Goal: Check status: Check status

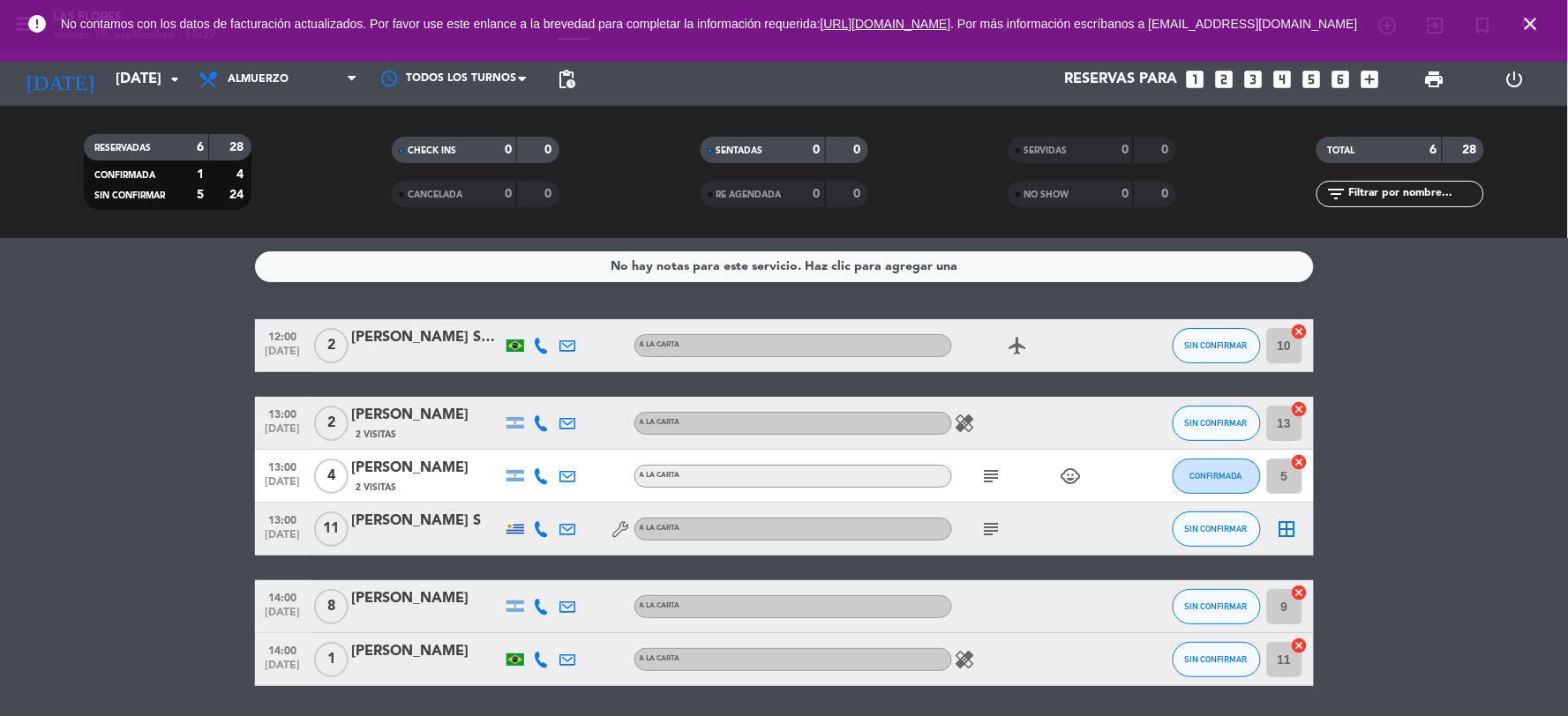
click at [218, 81] on icon at bounding box center [211, 80] width 26 height 22
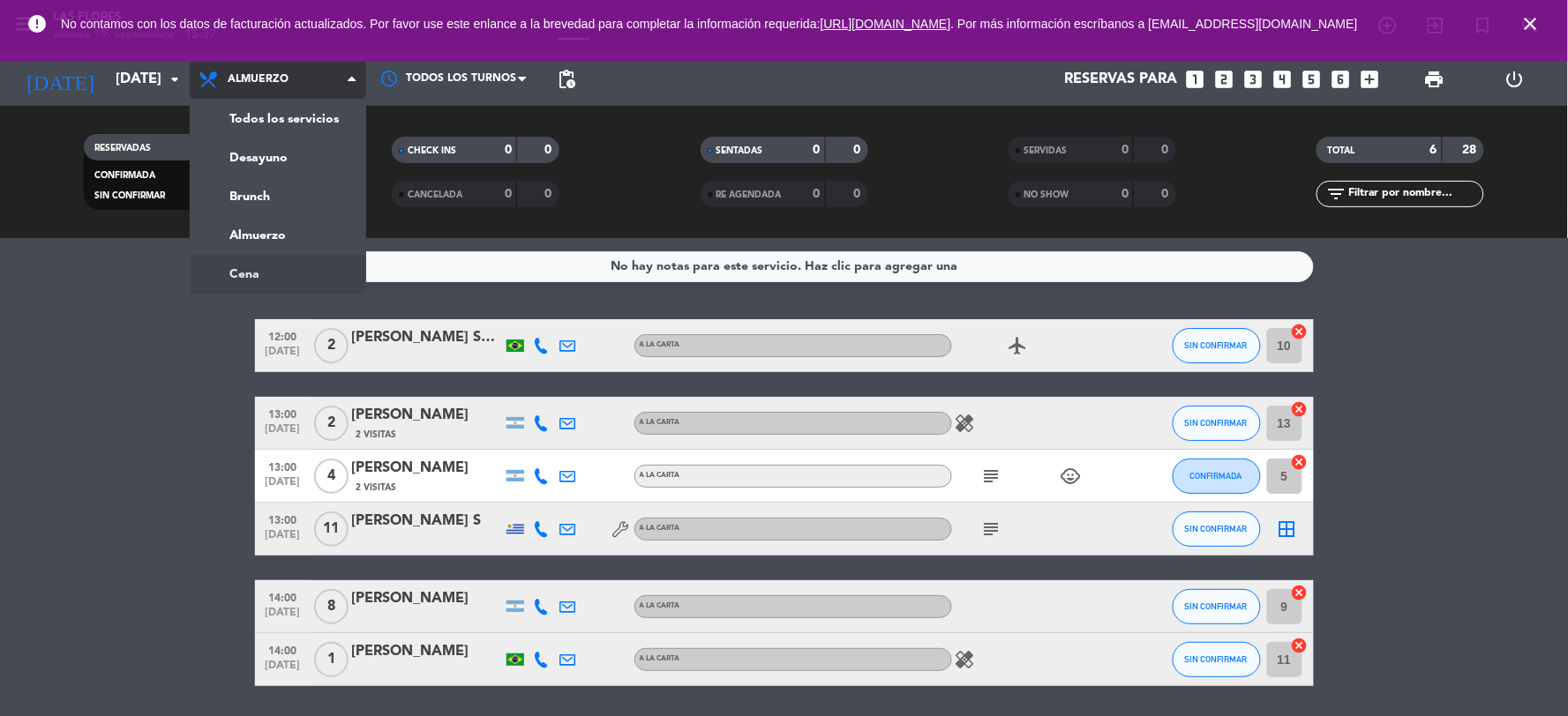
click at [253, 259] on ng-component "menu Las [PERSON_NAME][DATE] 19. septiembre - 15:37 Mis reservas Mapa de mesas …" at bounding box center [784, 358] width 1568 height 716
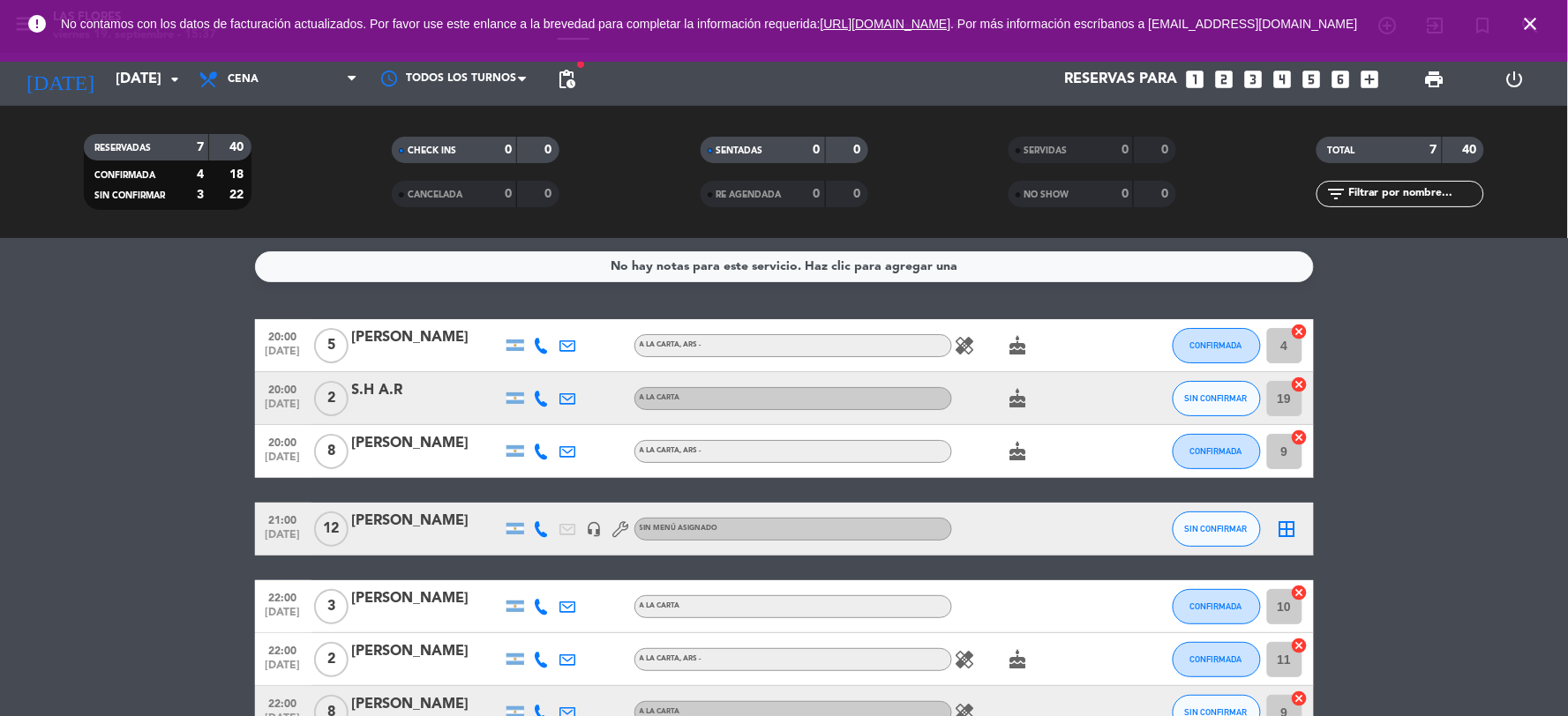
click at [294, 110] on div "RESERVADAS 7 40 CONFIRMADA 4 18 SIN CONFIRMAR 3 22 CHECK INS 0 0 CANCELADA 0 0 …" at bounding box center [784, 172] width 1568 height 133
click at [273, 59] on div "error No contamos con los datos de facturación actualizados. Por favor use este…" at bounding box center [784, 30] width 1568 height 62
click at [276, 97] on span "Cena" at bounding box center [277, 79] width 176 height 38
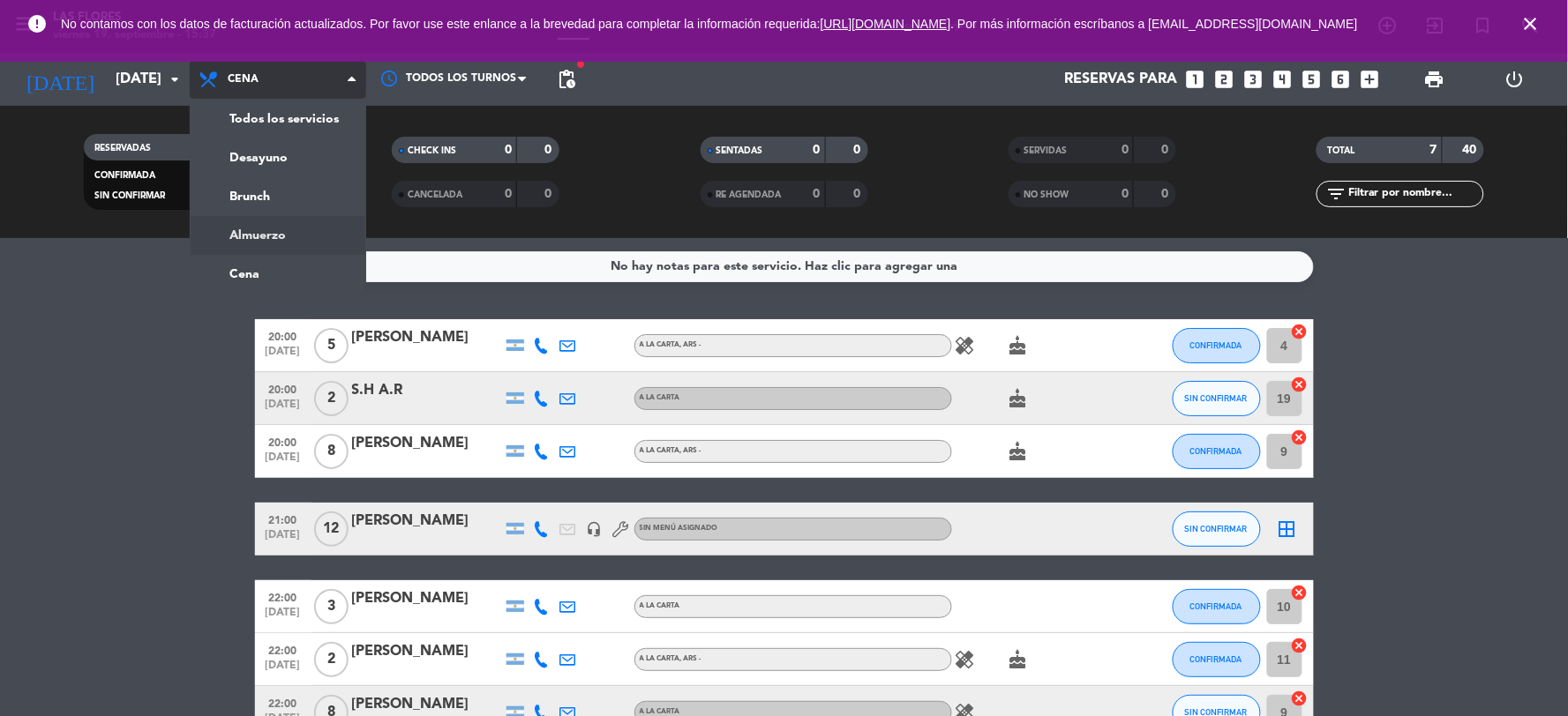
click at [304, 218] on div "menu Las [PERSON_NAME][DATE] 19. septiembre - 15:37 Mis reservas Mapa de mesas …" at bounding box center [784, 119] width 1568 height 238
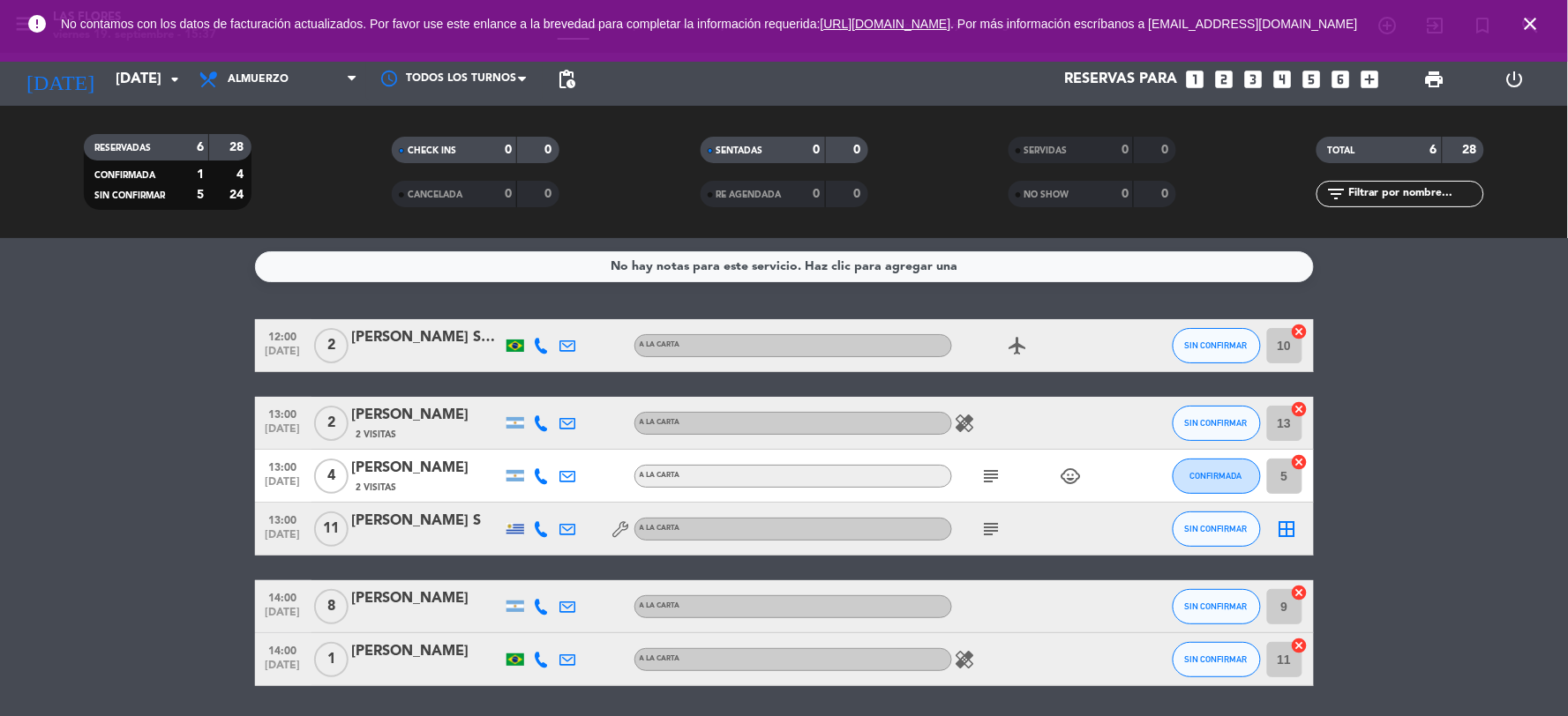
click at [982, 481] on icon "subject" at bounding box center [992, 477] width 22 height 22
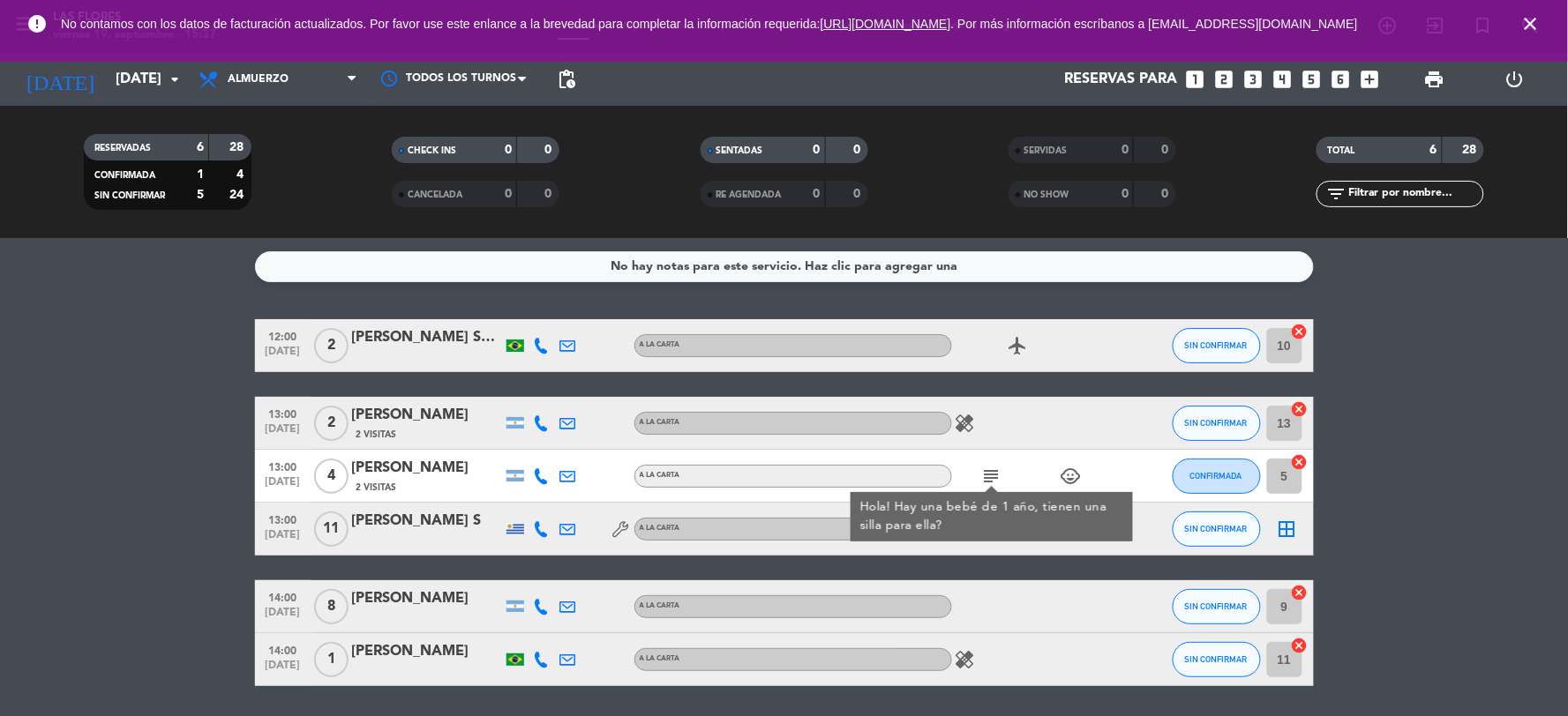
click at [982, 580] on div at bounding box center [1031, 606] width 158 height 52
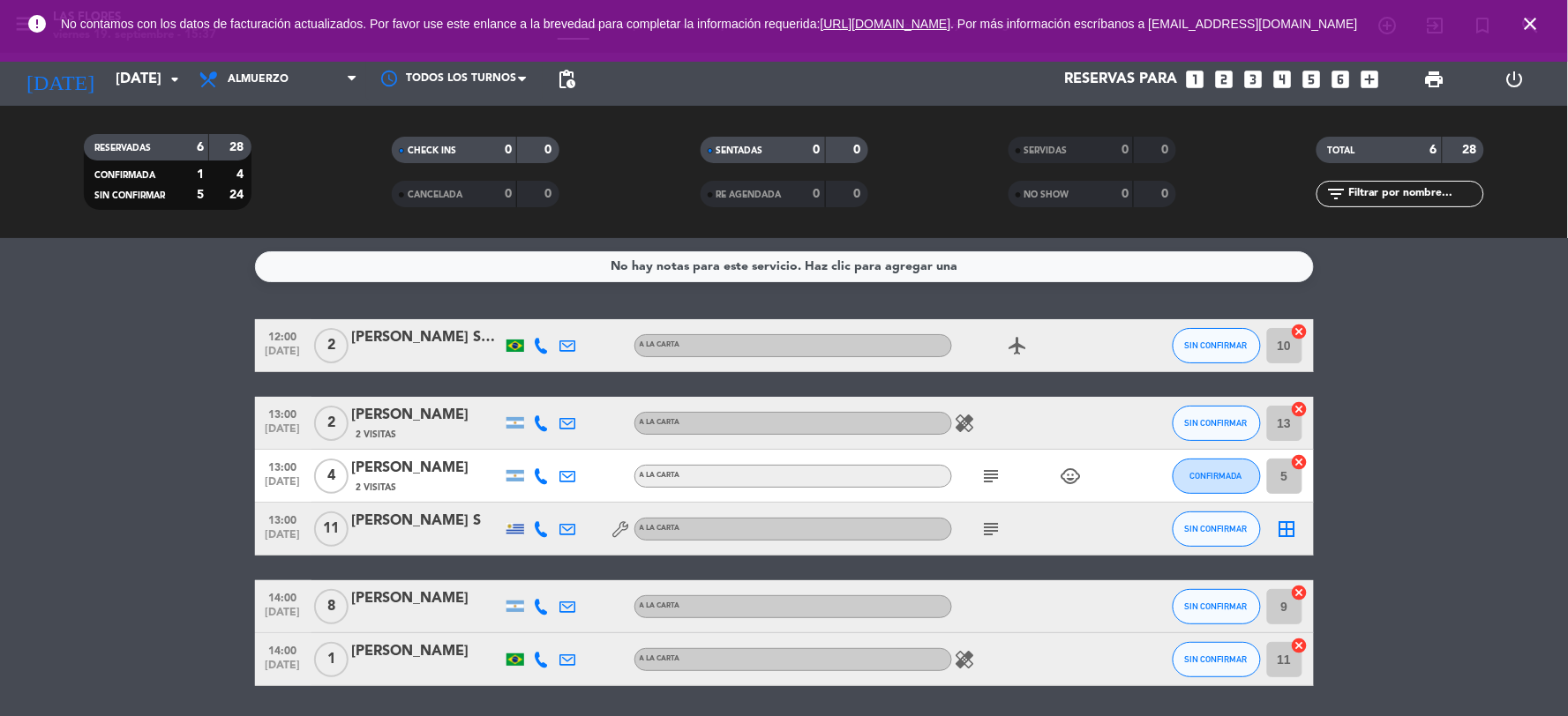
click at [992, 527] on icon "subject" at bounding box center [992, 529] width 22 height 22
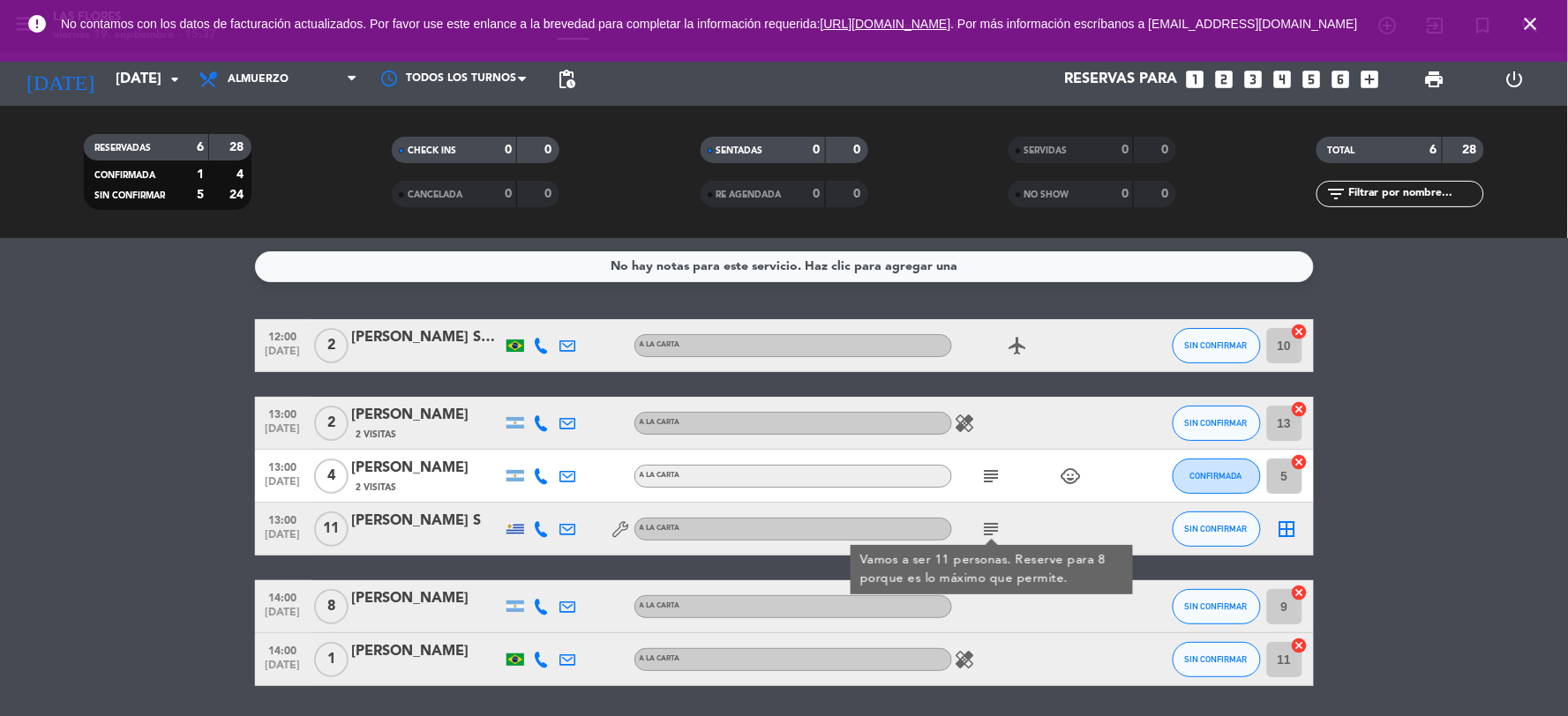
click at [994, 526] on icon "subject" at bounding box center [992, 529] width 22 height 22
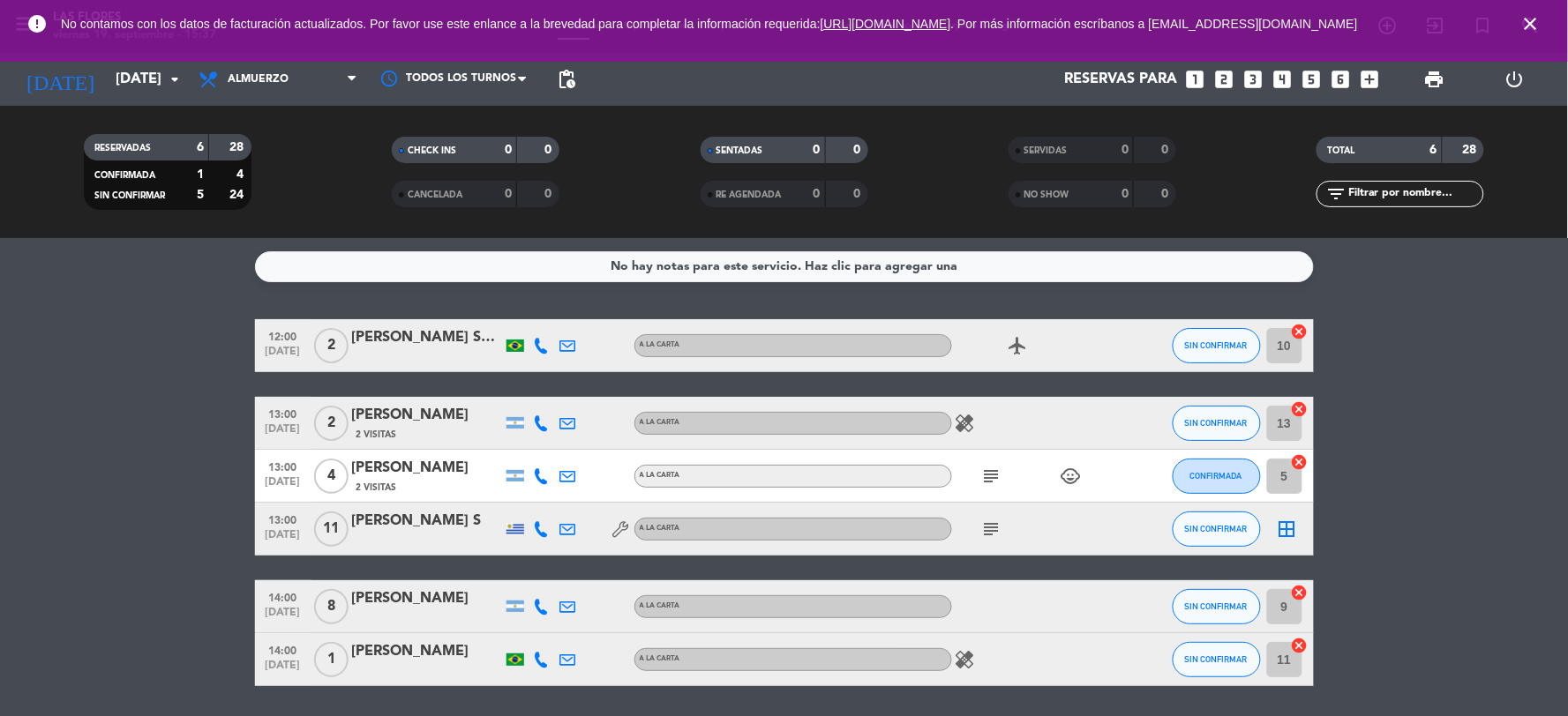
click at [994, 486] on icon "subject" at bounding box center [992, 477] width 22 height 22
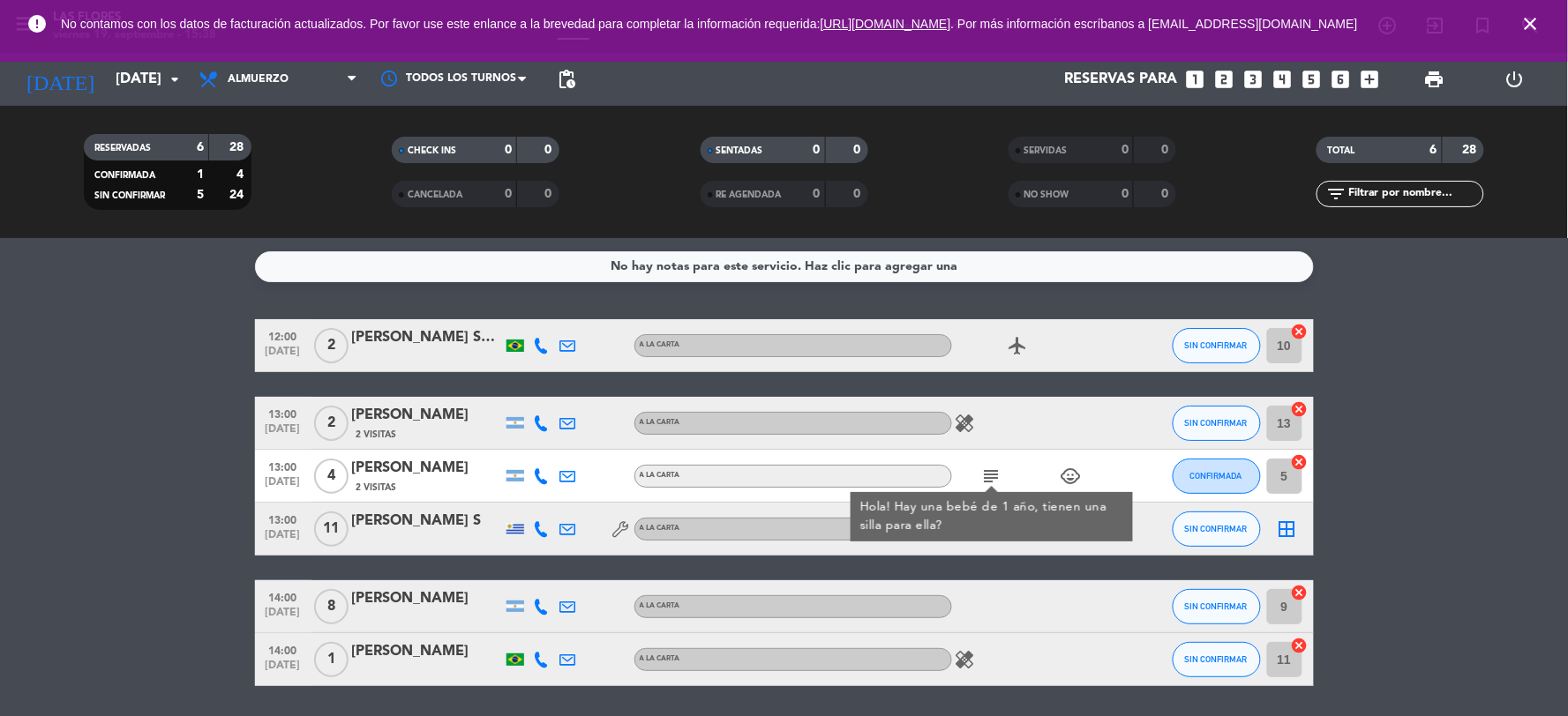
click at [998, 448] on div "healing" at bounding box center [1031, 423] width 158 height 52
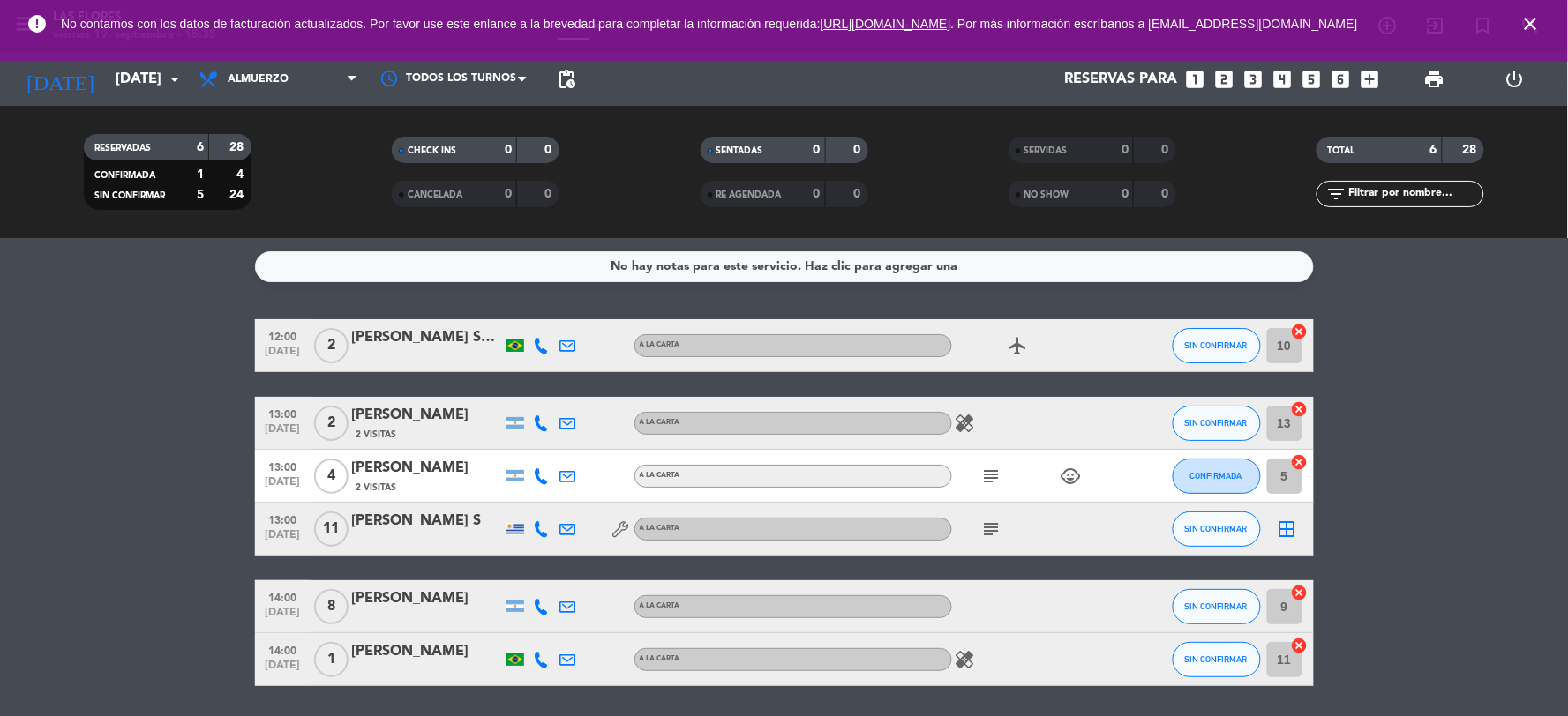
click at [962, 658] on icon "healing" at bounding box center [965, 660] width 22 height 22
click at [993, 569] on div "12:00 [DATE] 2 [PERSON_NAME] Sento Sé A LA CARTA airplanemode_active SIN CONFIR…" at bounding box center [784, 503] width 1058 height 367
click at [1002, 531] on span "subject" at bounding box center [992, 529] width 27 height 22
click at [994, 526] on icon "subject" at bounding box center [992, 529] width 22 height 22
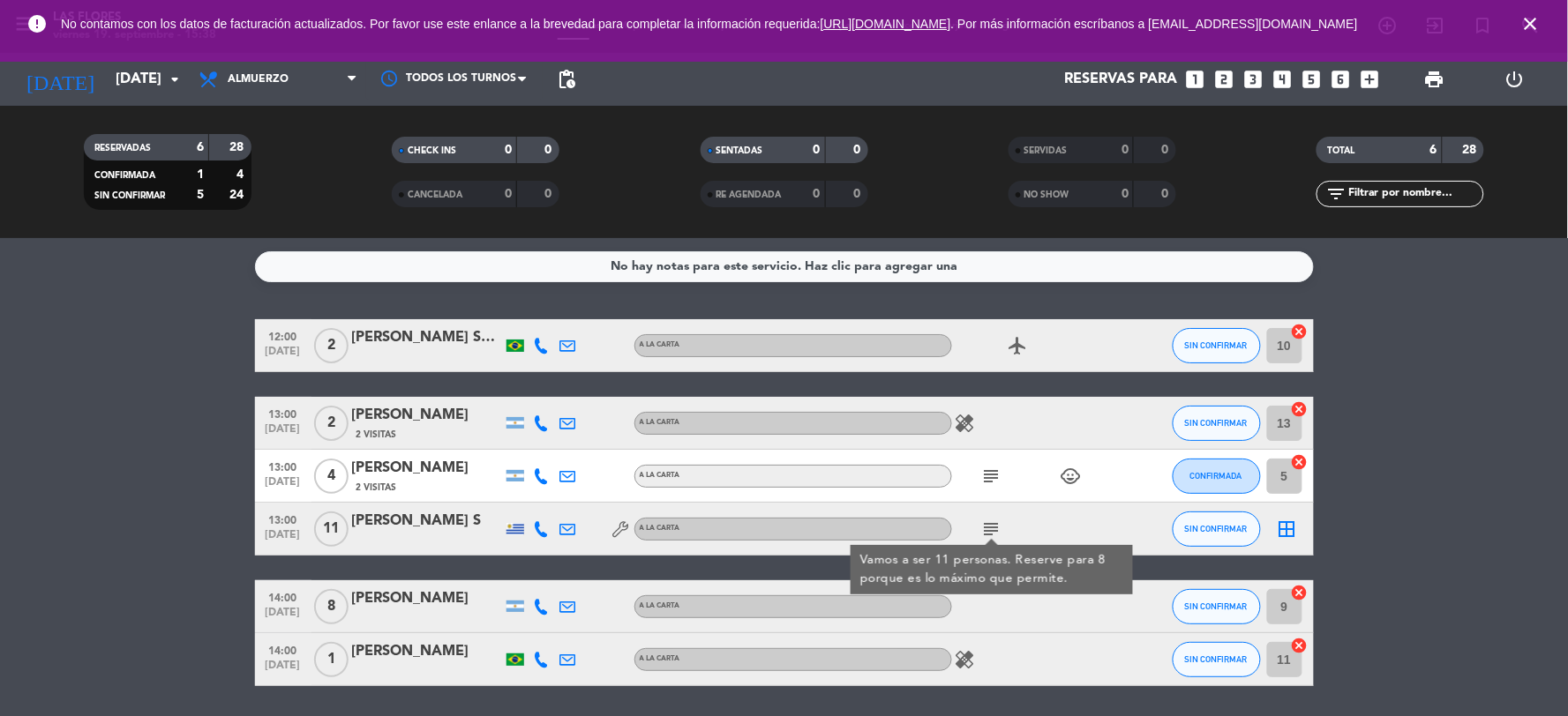
click at [987, 471] on icon "subject" at bounding box center [992, 477] width 22 height 22
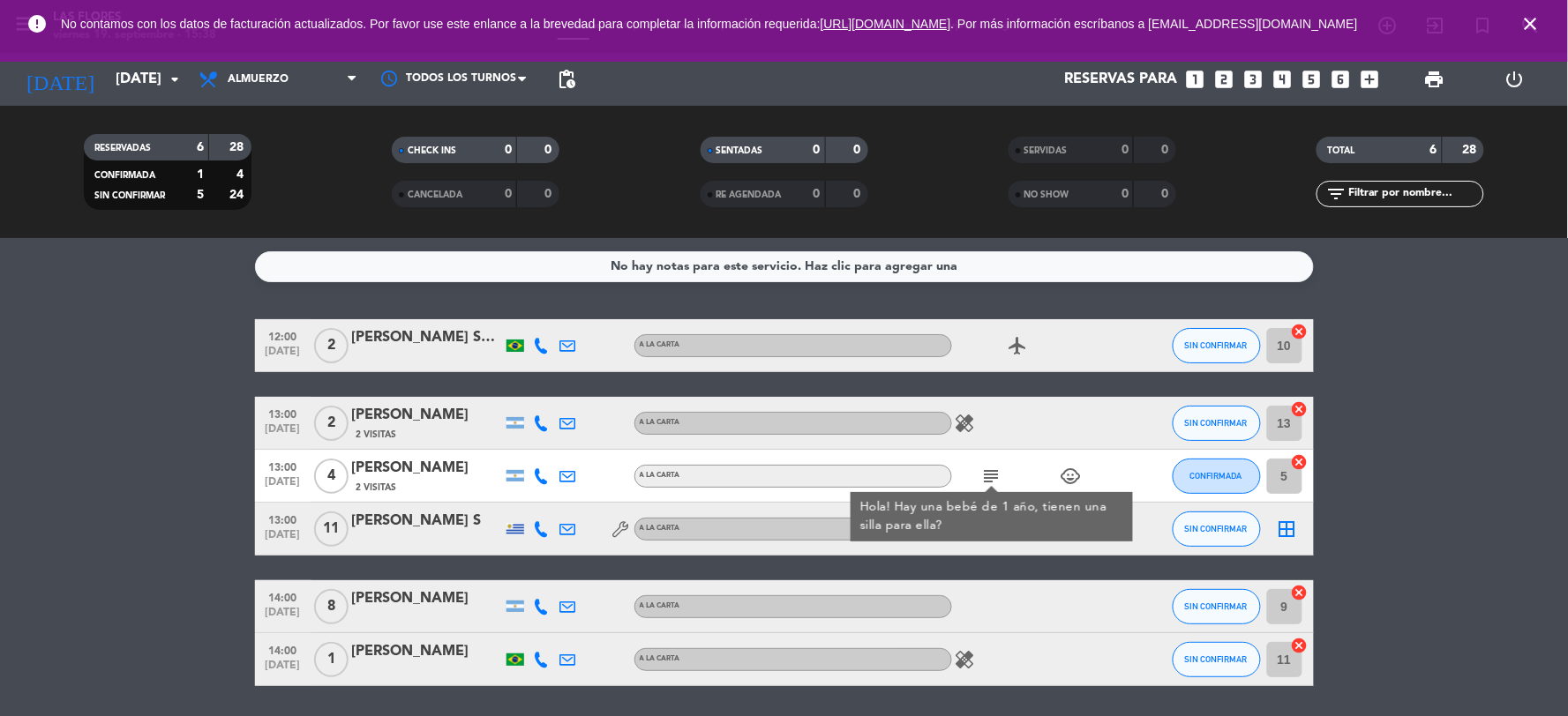
click at [982, 544] on div "subject" at bounding box center [1031, 528] width 158 height 52
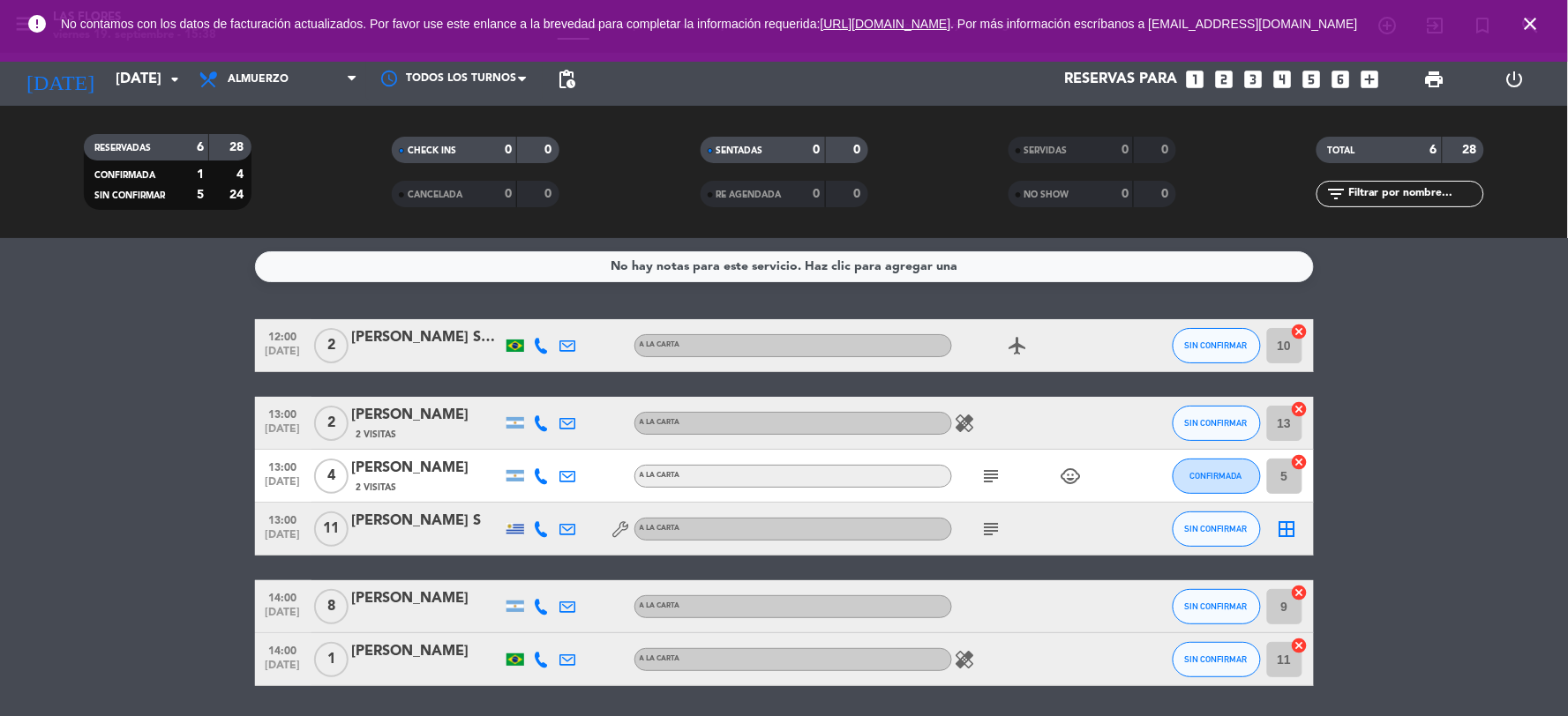
click at [986, 512] on div "subject" at bounding box center [1031, 528] width 158 height 52
click at [992, 521] on icon "subject" at bounding box center [992, 529] width 22 height 22
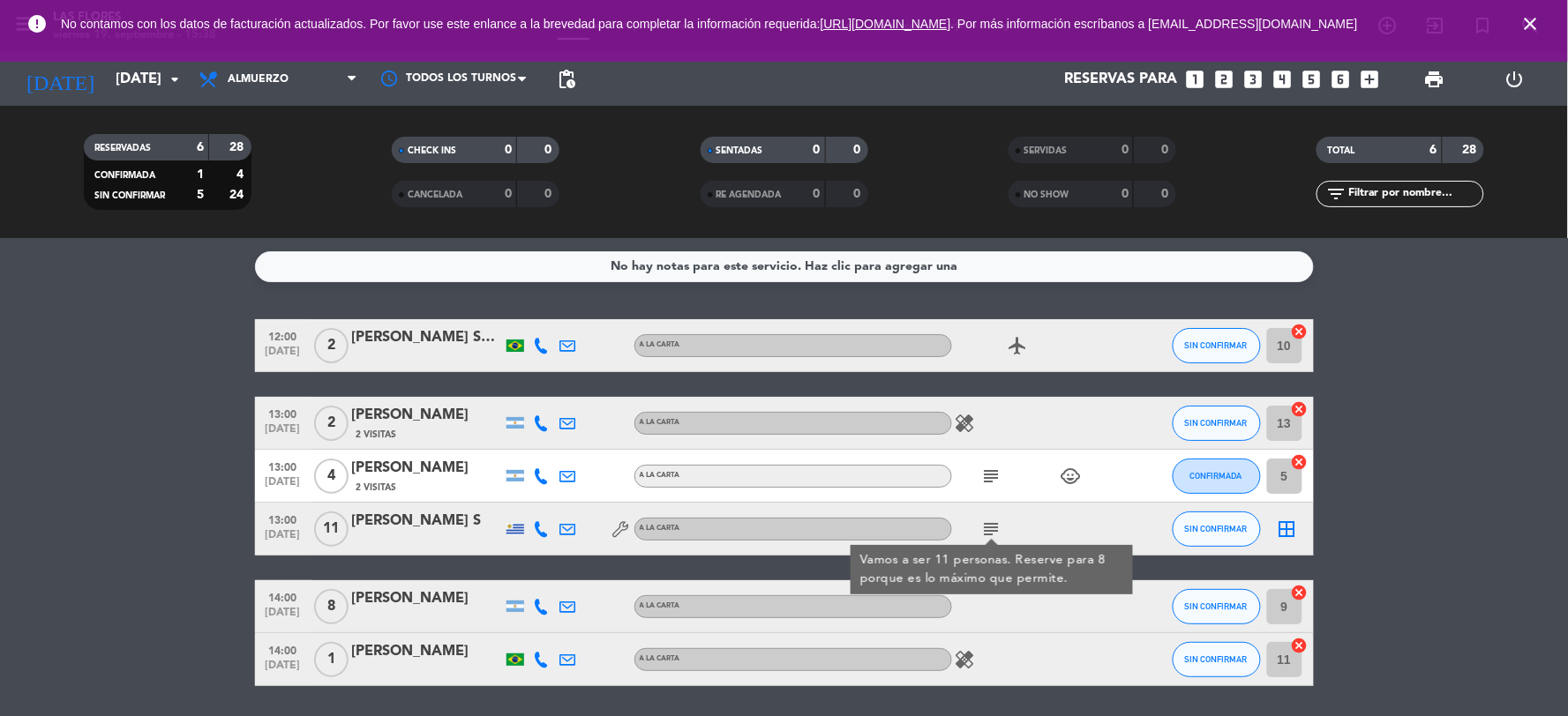
click at [1076, 476] on icon "child_care" at bounding box center [1071, 477] width 22 height 22
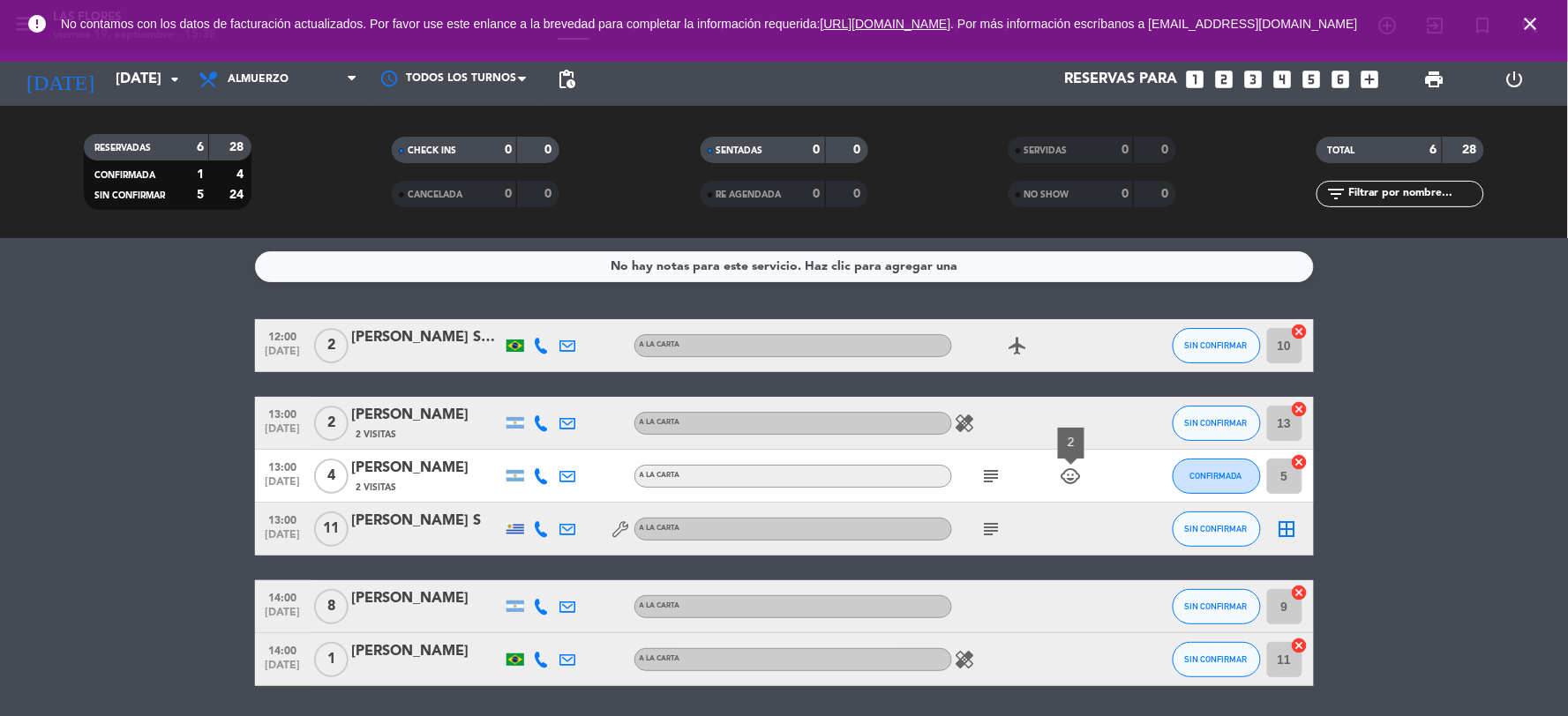
click at [971, 649] on icon "healing" at bounding box center [965, 660] width 22 height 22
click at [972, 571] on div "12:00 [DATE] 2 [PERSON_NAME] Sento Sé A LA CARTA airplanemode_active SIN CONFIR…" at bounding box center [784, 503] width 1058 height 367
drag, startPoint x: 340, startPoint y: 523, endPoint x: 378, endPoint y: 566, distance: 57.4
click at [378, 566] on div "12:00 [DATE] 2 [PERSON_NAME] Sento Sé A LA CARTA airplanemode_active SIN CONFIR…" at bounding box center [784, 503] width 1058 height 367
click at [376, 561] on div "12:00 [DATE] 2 [PERSON_NAME] Sento Sé A LA CARTA airplanemode_active SIN CONFIR…" at bounding box center [784, 503] width 1058 height 367
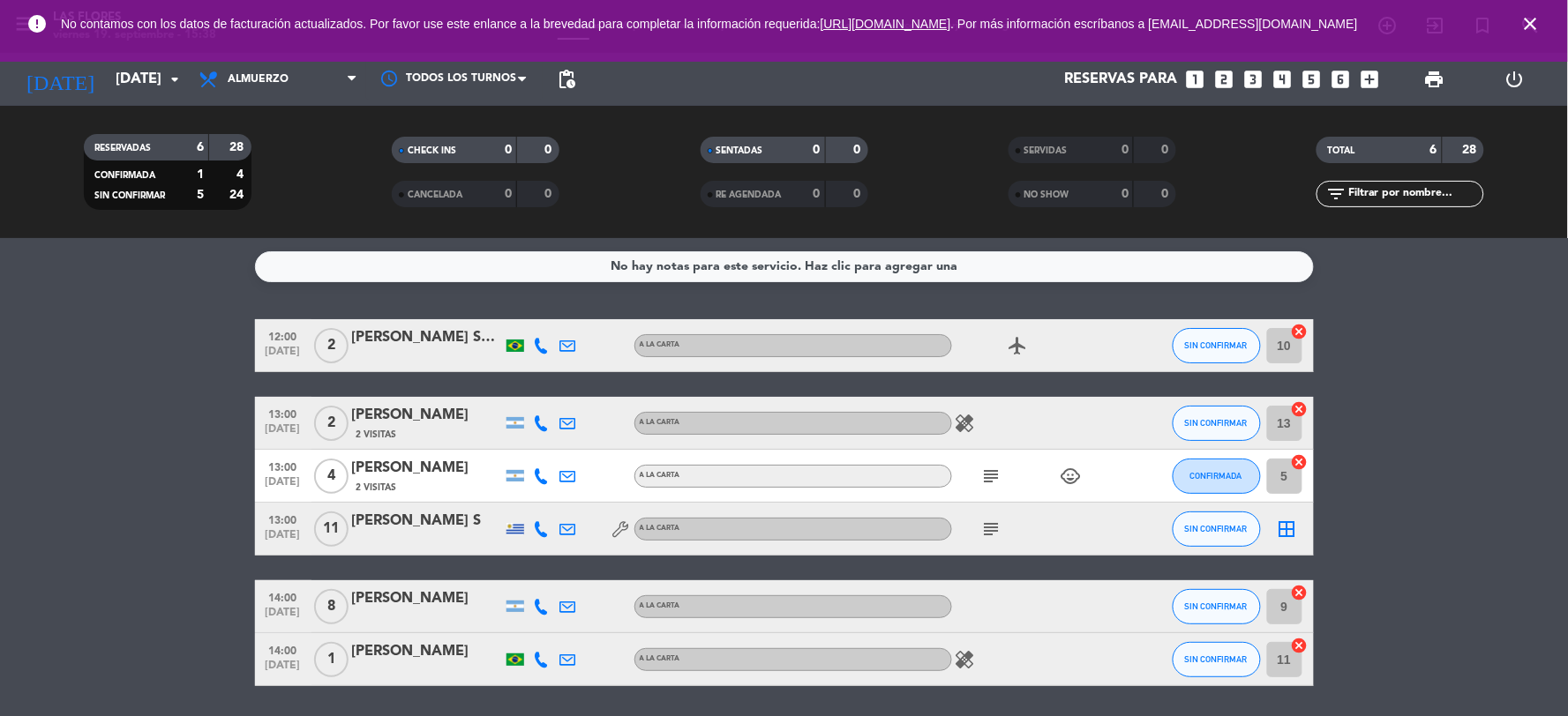
click at [336, 527] on span "11" at bounding box center [331, 529] width 34 height 35
click at [987, 525] on icon "subject" at bounding box center [992, 529] width 22 height 22
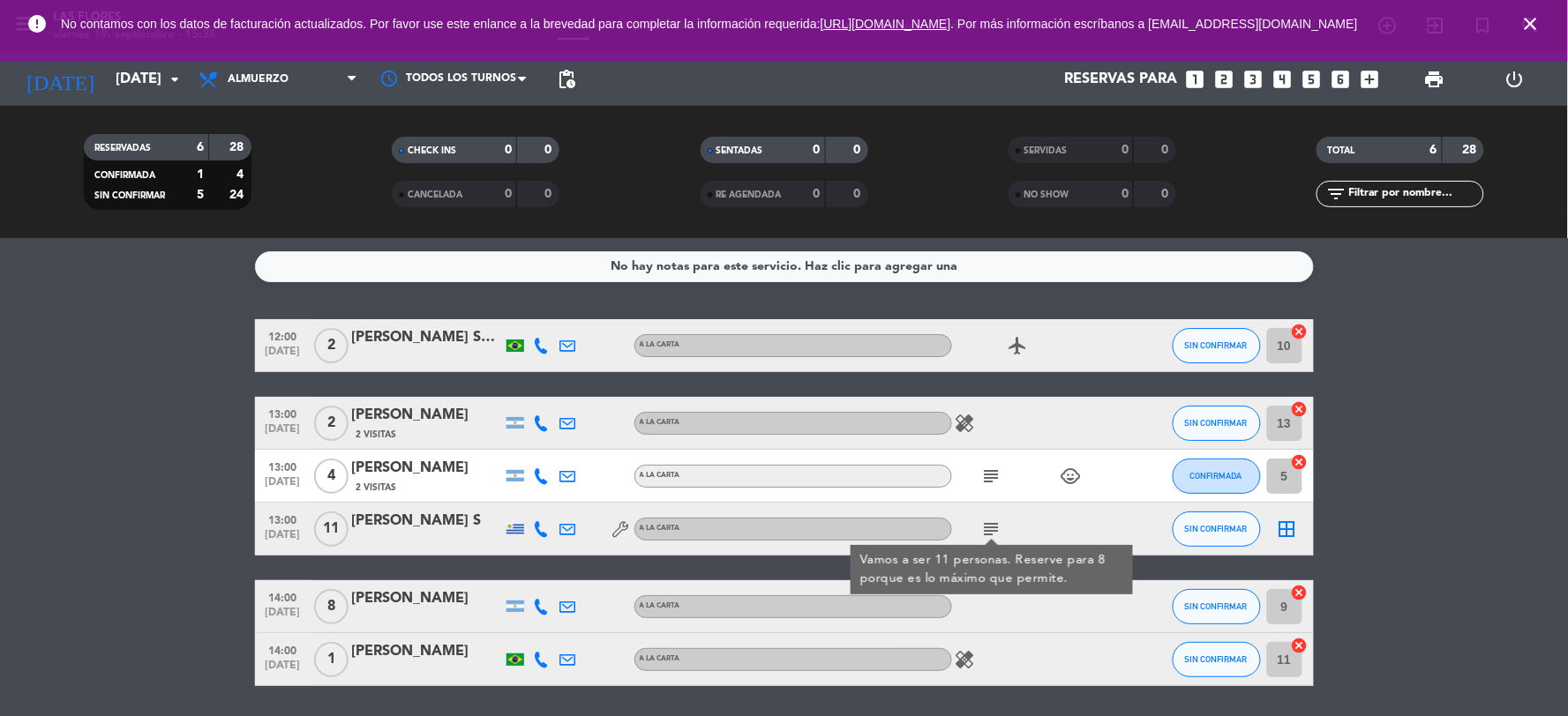
click at [804, 575] on div "12:00 [DATE] 2 [PERSON_NAME] Sento Sé A LA CARTA airplanemode_active SIN CONFIR…" at bounding box center [784, 503] width 1058 height 367
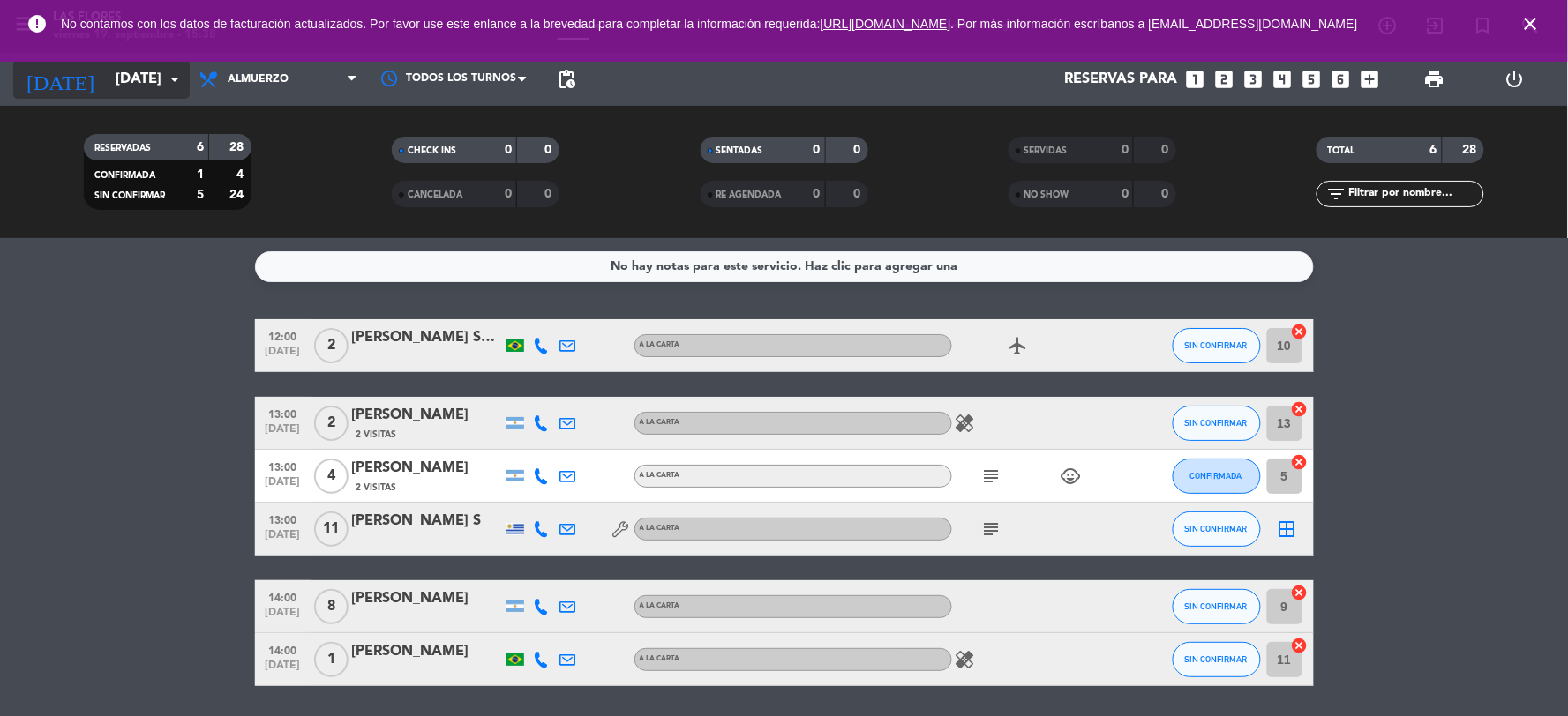
click at [109, 85] on input "[DATE]" at bounding box center [201, 80] width 187 height 34
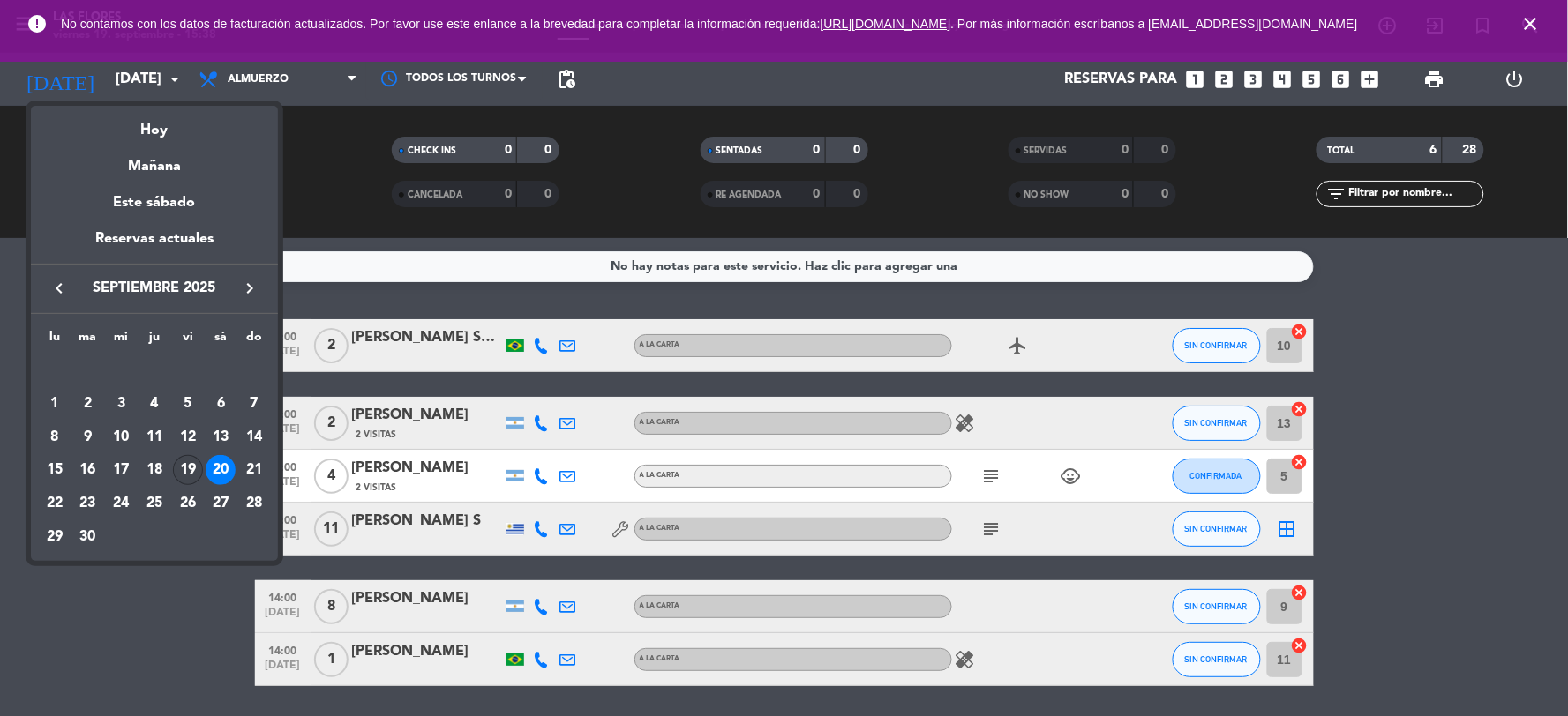
click at [196, 474] on div "19" at bounding box center [188, 470] width 30 height 30
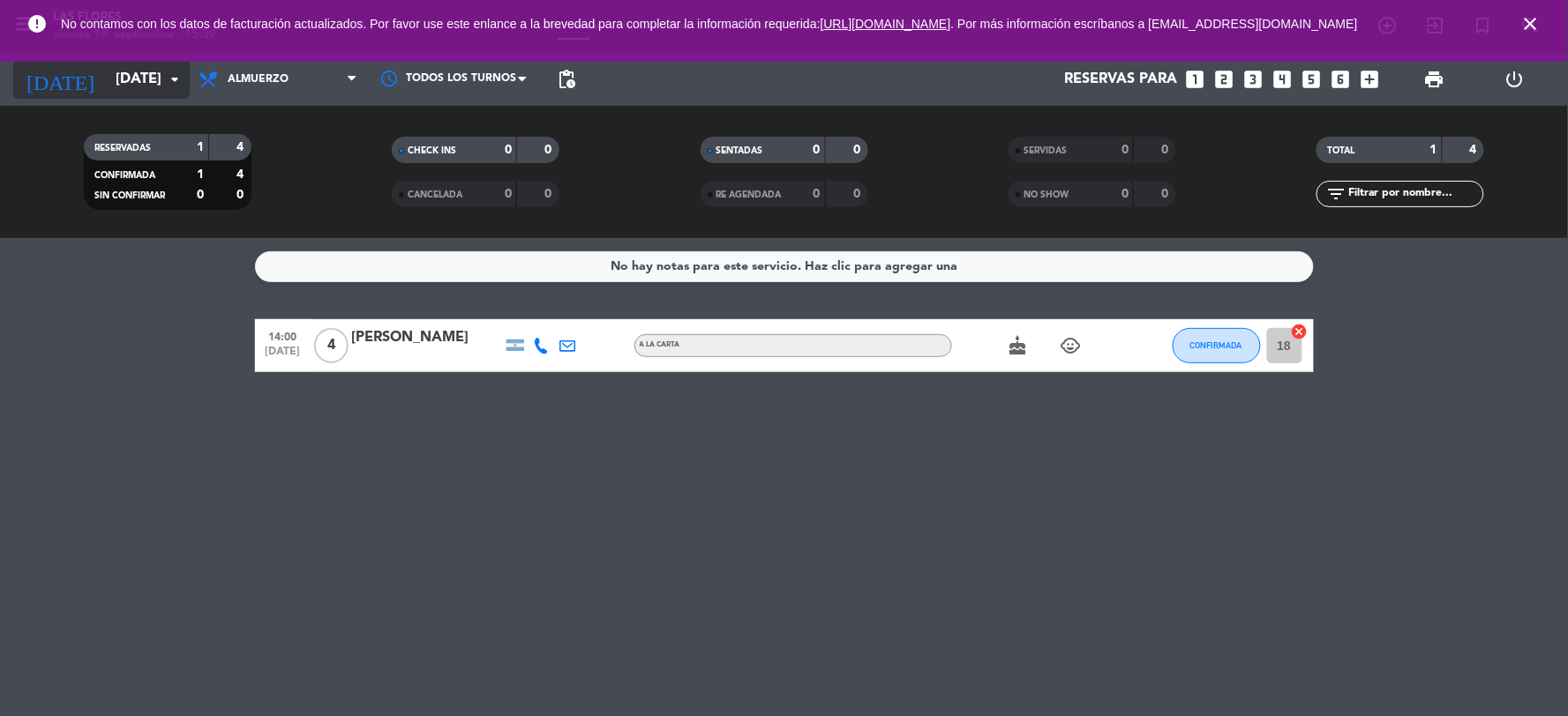
click at [150, 82] on input "[DATE]" at bounding box center [201, 80] width 187 height 34
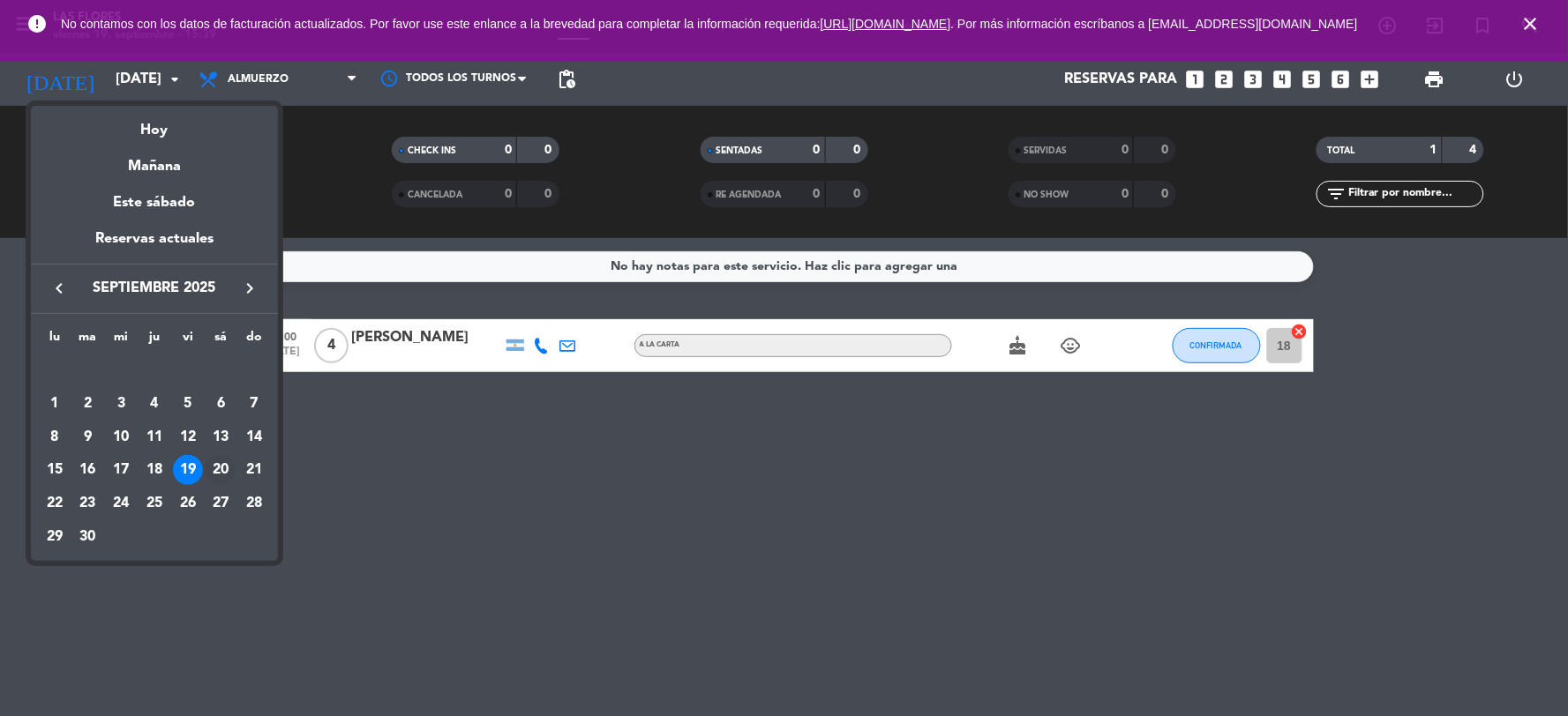
click at [230, 472] on div "20" at bounding box center [220, 470] width 30 height 30
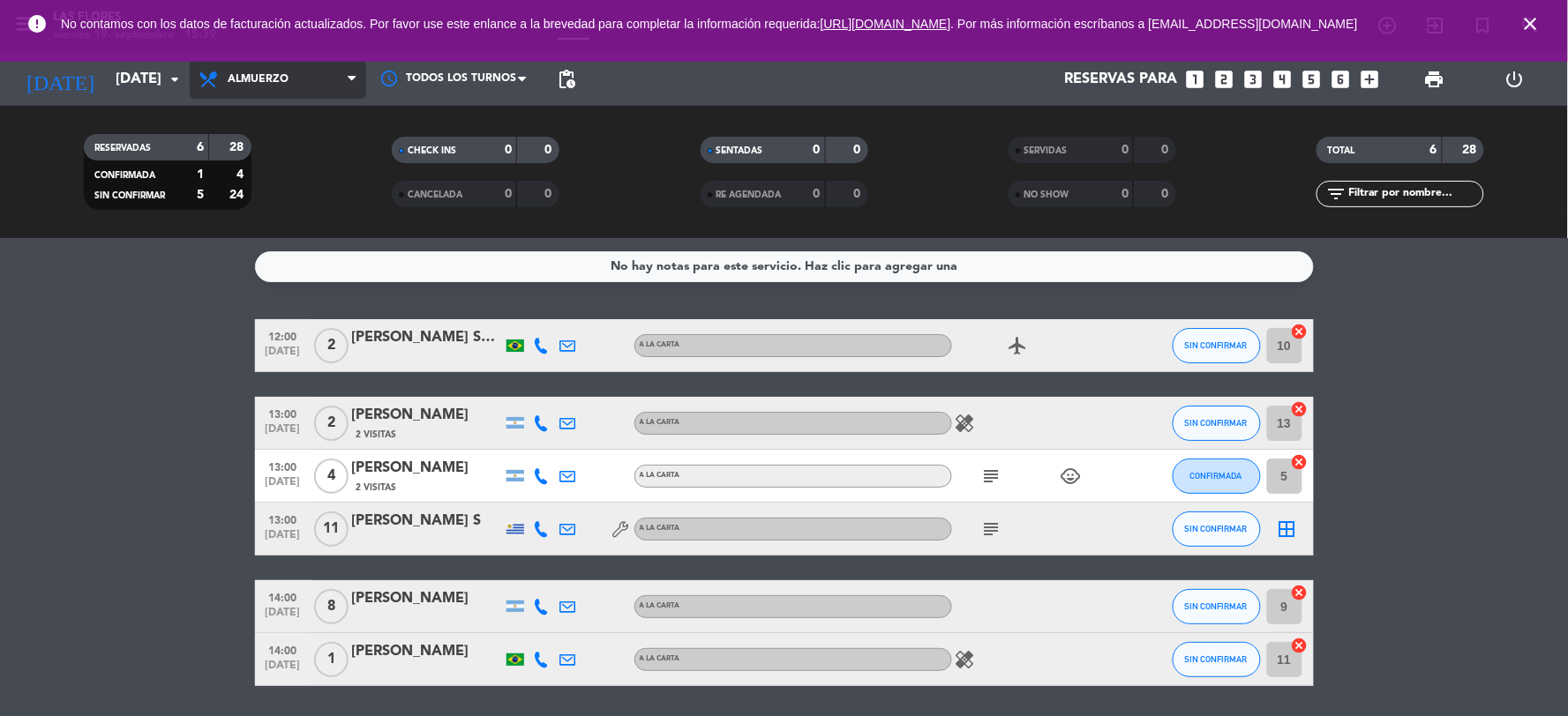
click at [270, 94] on span "Almuerzo" at bounding box center [277, 79] width 176 height 38
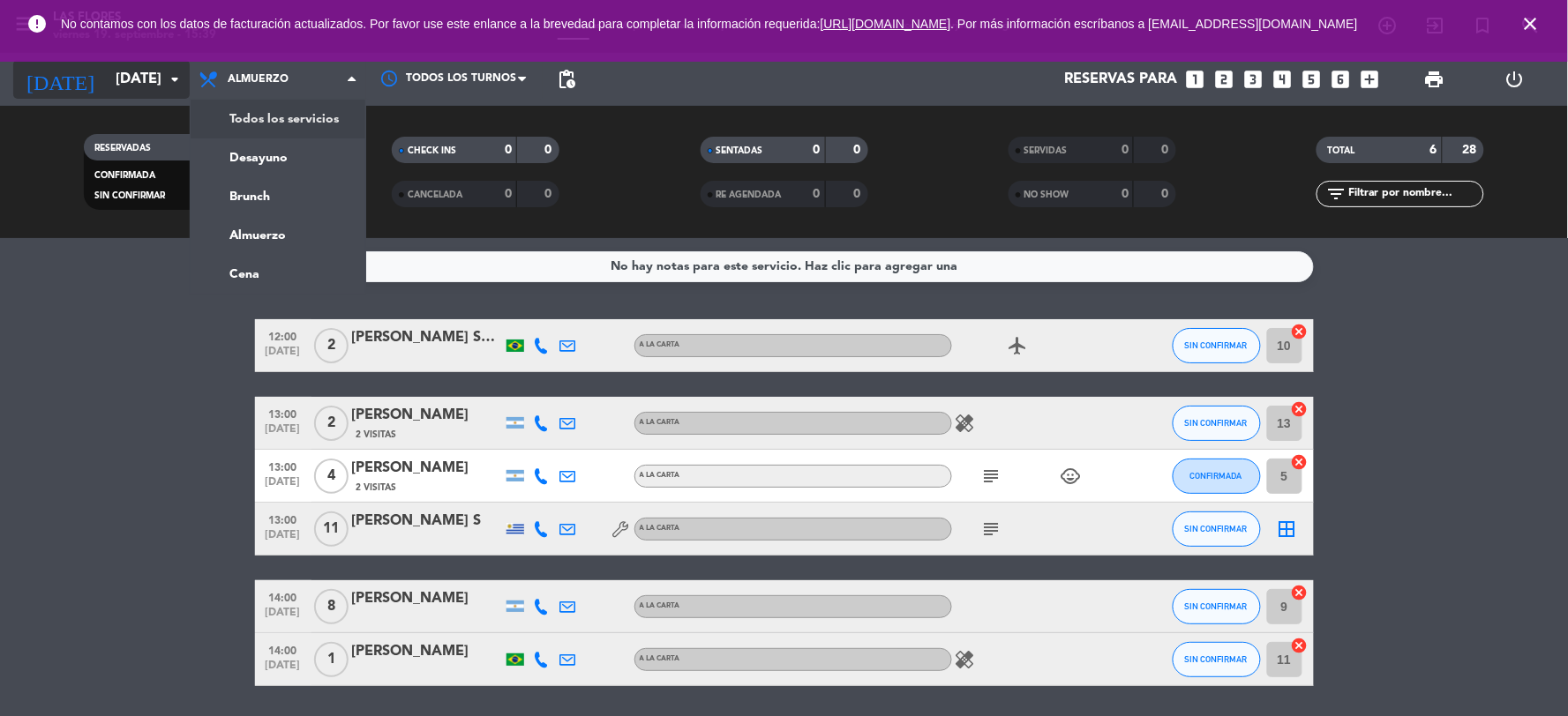
click at [187, 86] on input "[DATE]" at bounding box center [201, 80] width 187 height 34
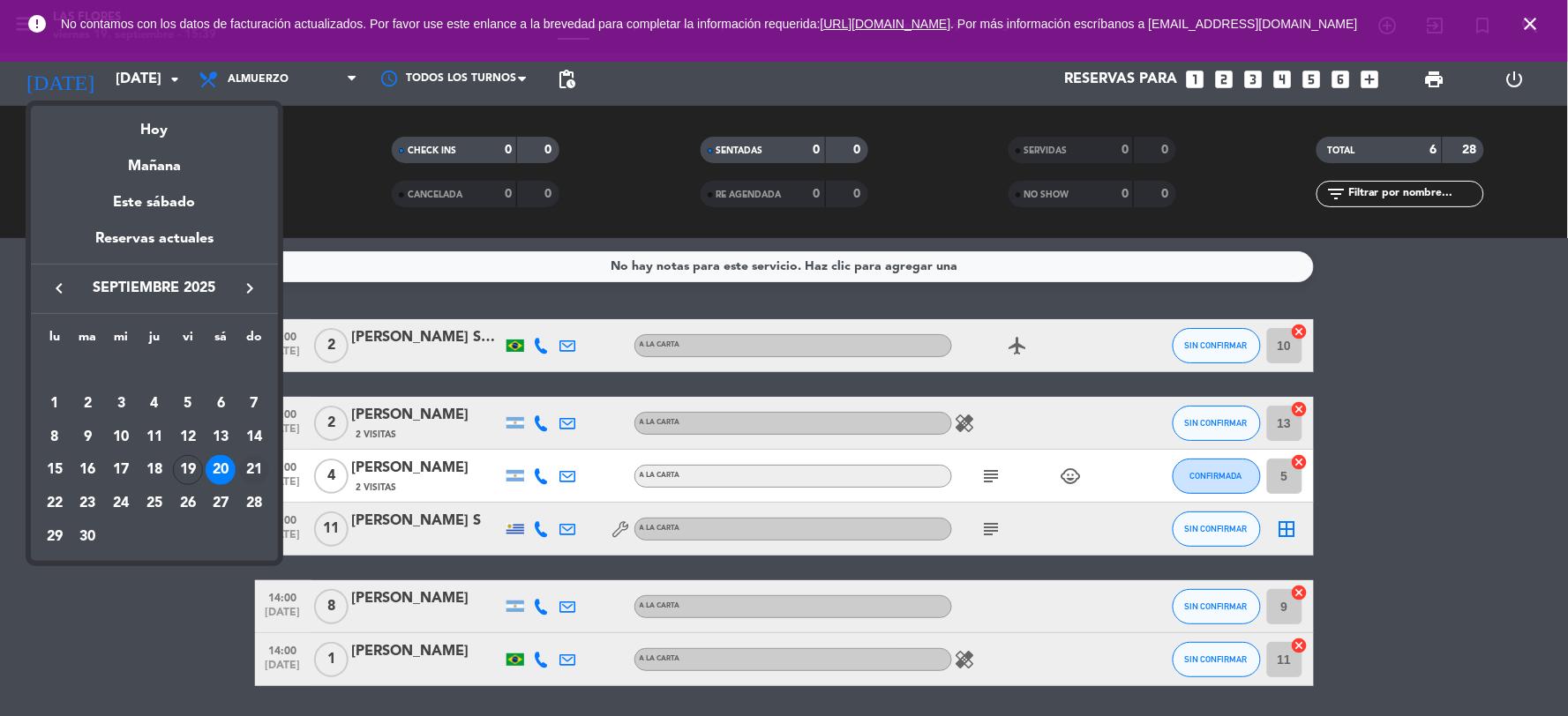
click at [259, 475] on div "21" at bounding box center [254, 470] width 30 height 30
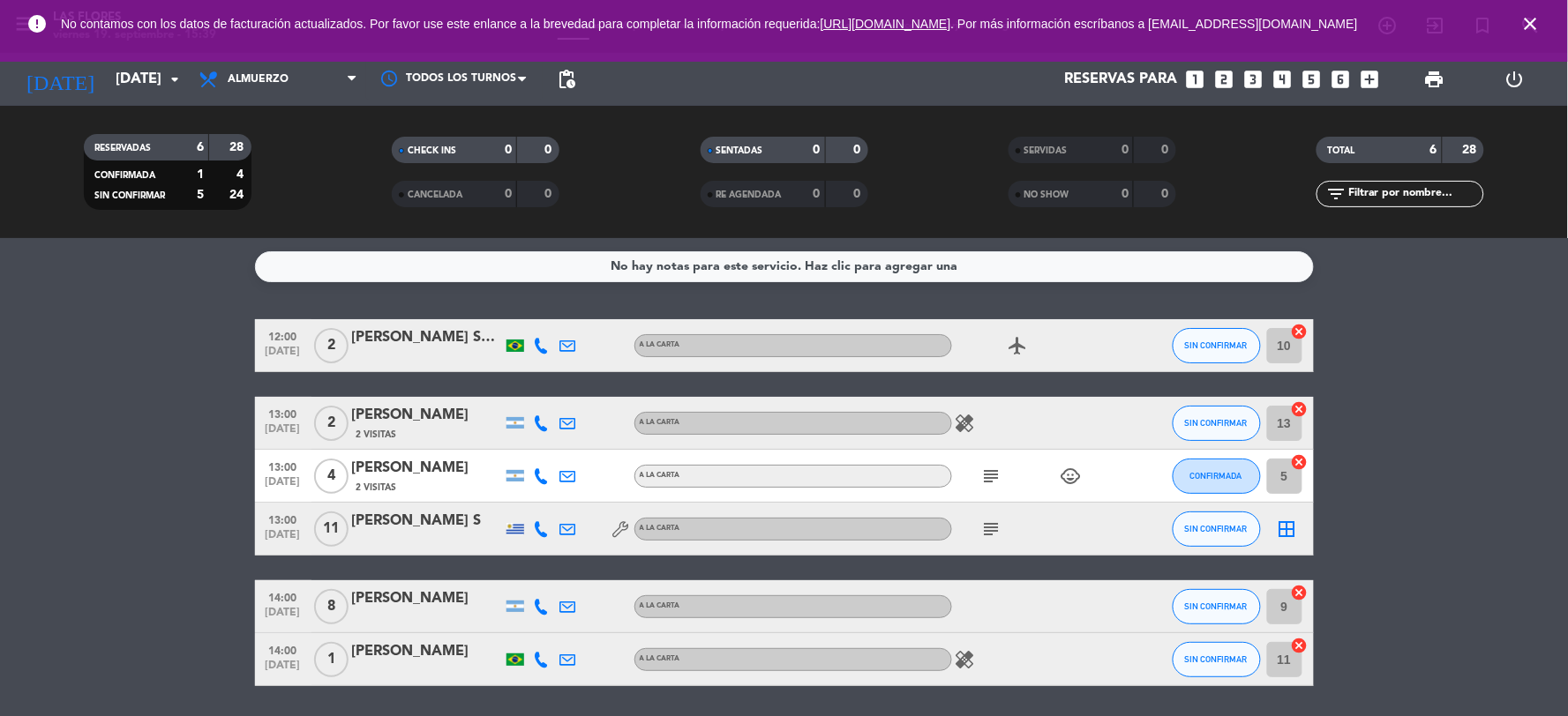
type input "[DATE]"
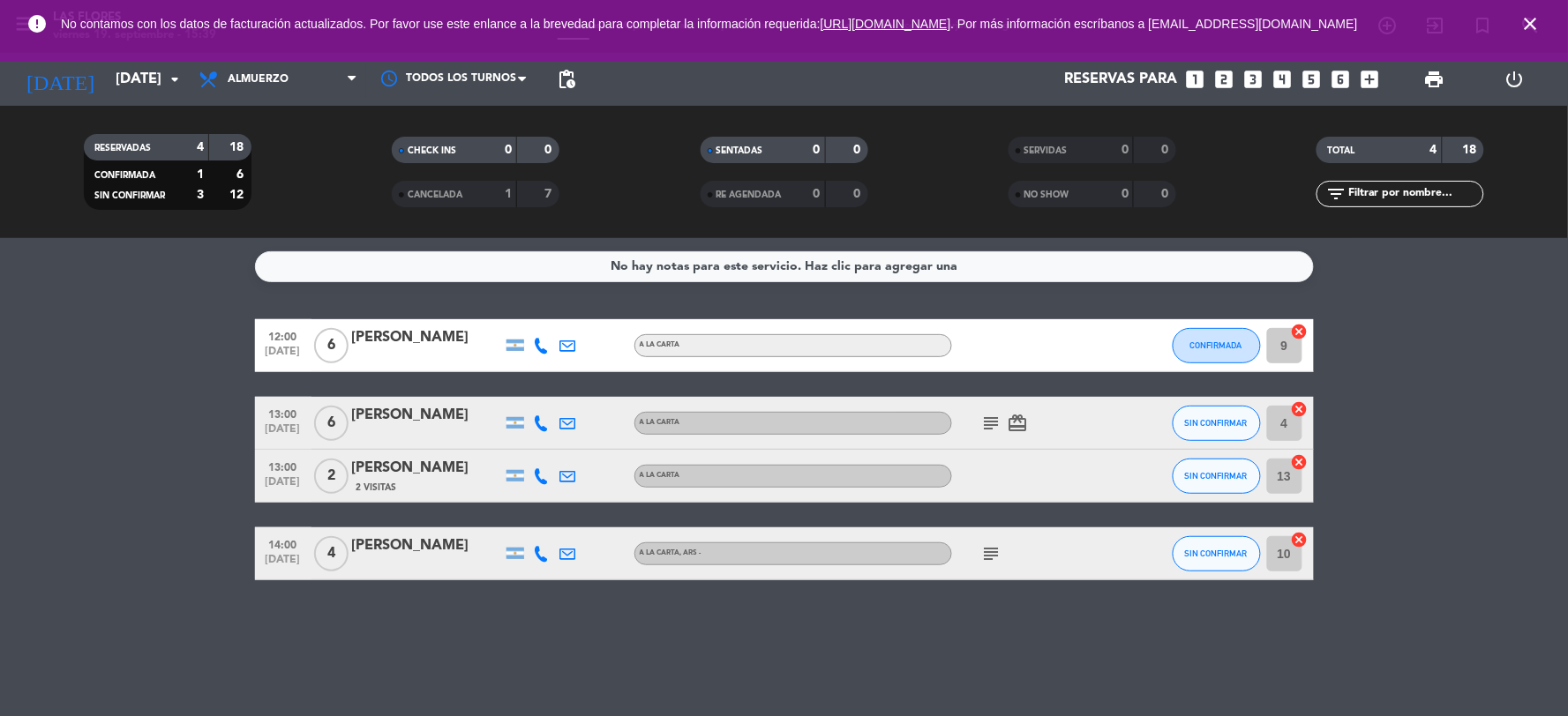
click at [994, 553] on icon "subject" at bounding box center [992, 554] width 22 height 22
click at [998, 408] on div "subject card_giftcard" at bounding box center [1031, 423] width 158 height 52
click at [995, 424] on icon "subject" at bounding box center [992, 424] width 22 height 22
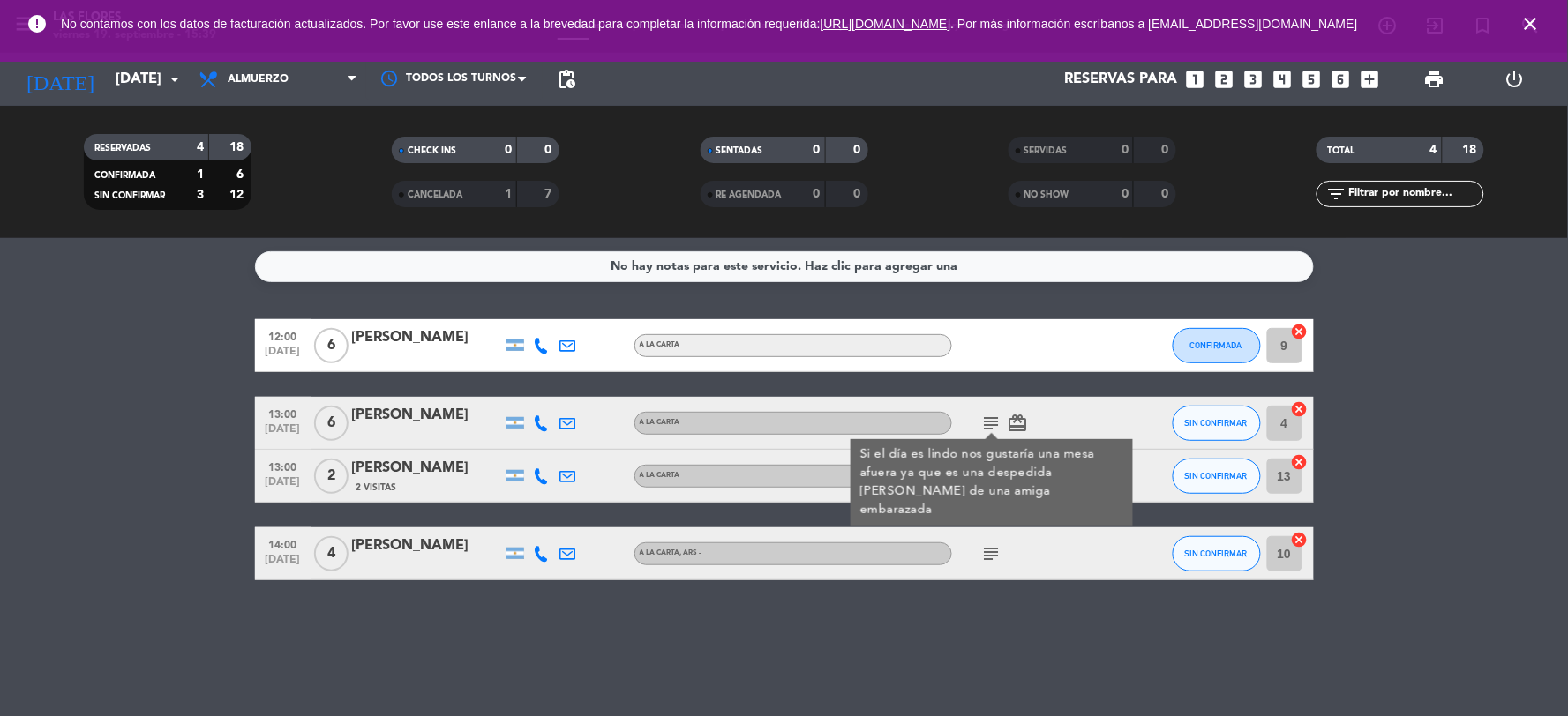
click at [1024, 516] on div "12:00 [DATE] 6 [PERSON_NAME] A LA CARTA CONFIRMADA 9 cancel 13:00 [DATE] 6 [PER…" at bounding box center [784, 449] width 1058 height 261
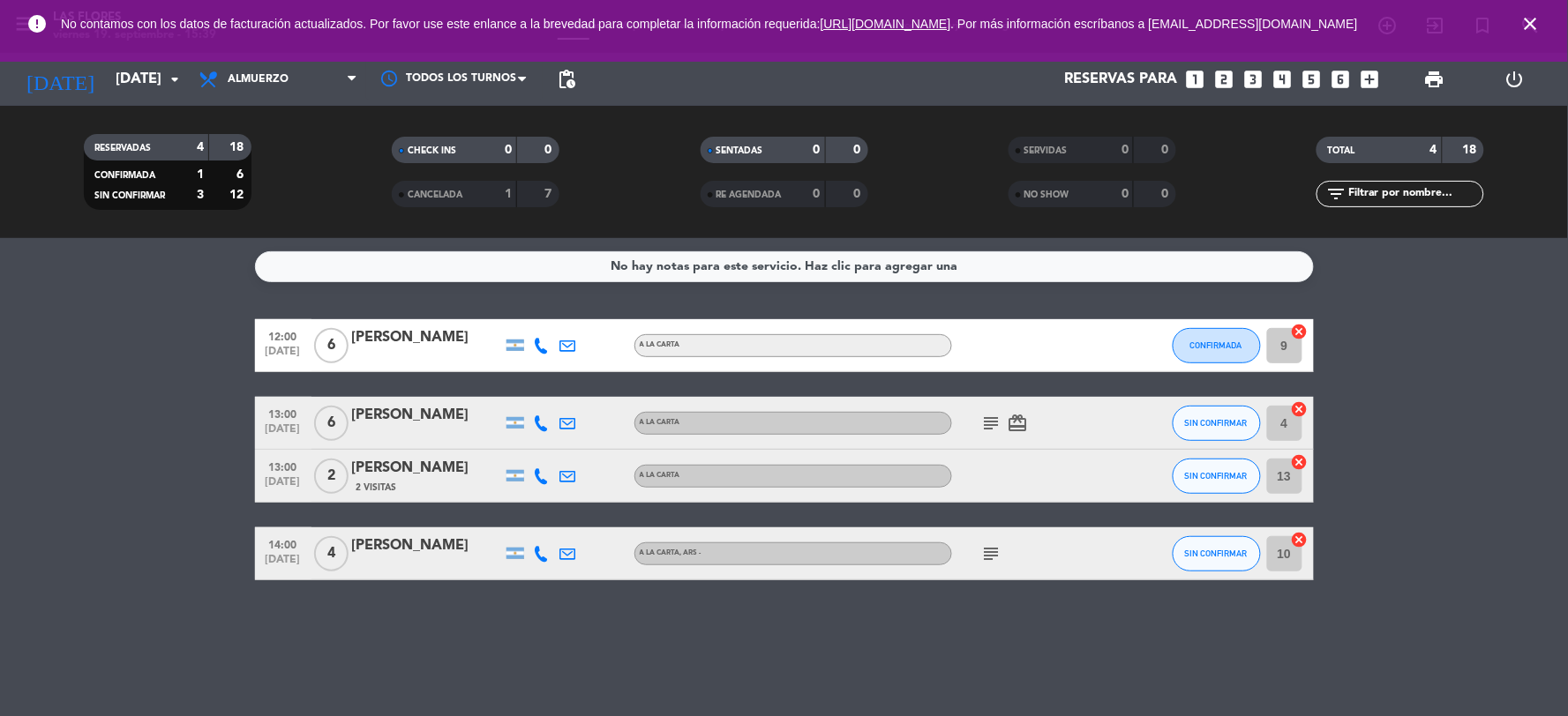
click at [1024, 415] on icon "card_giftcard" at bounding box center [1018, 424] width 22 height 22
click at [954, 513] on div "12:00 [DATE] 6 [PERSON_NAME] A LA CARTA CONFIRMADA 9 cancel 13:00 [DATE] 6 [PER…" at bounding box center [784, 449] width 1058 height 261
